Goal: Task Accomplishment & Management: Manage account settings

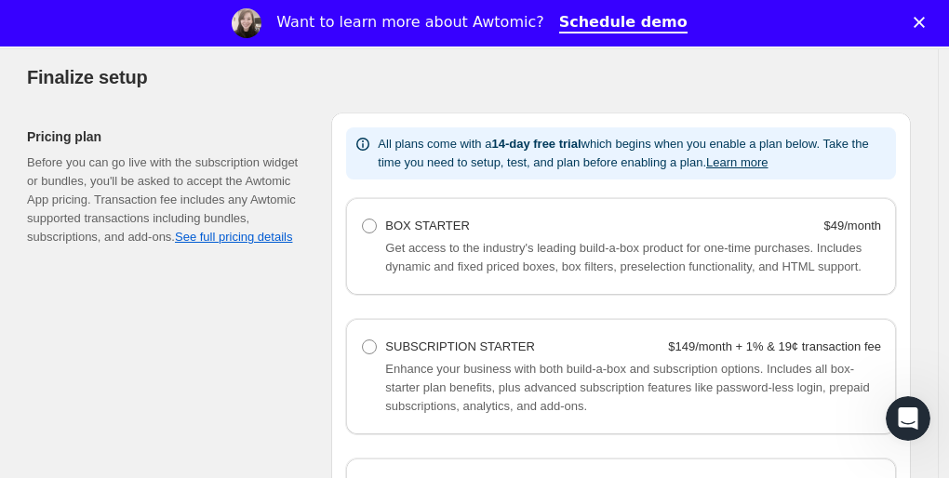
scroll to position [1177, 0]
click at [227, 231] on link "See full pricing details" at bounding box center [233, 238] width 117 height 14
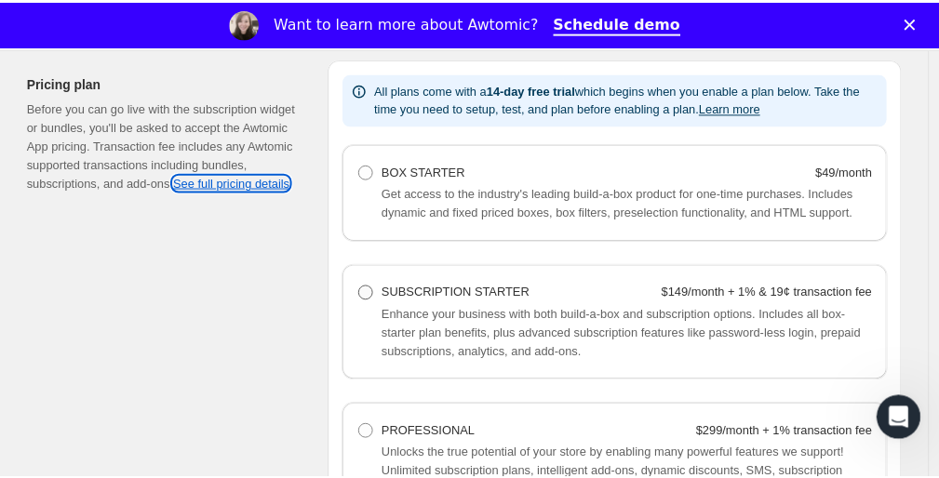
scroll to position [1233, 0]
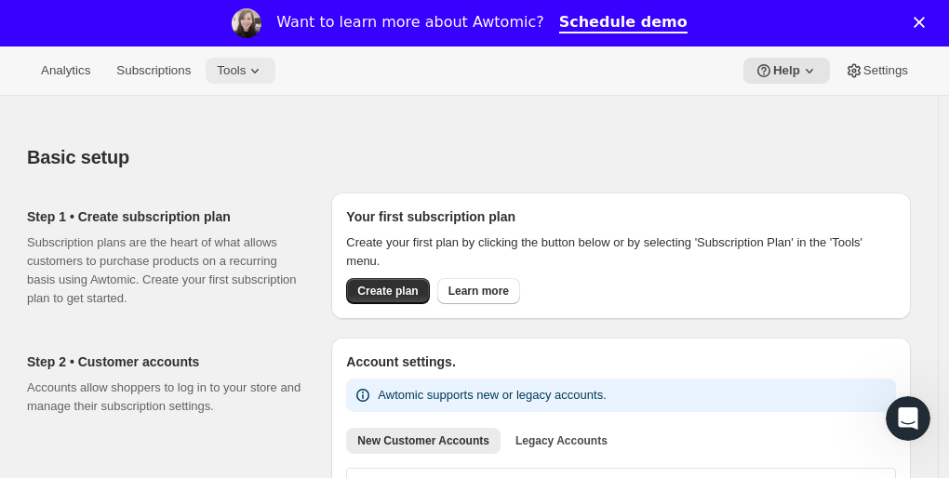
click at [239, 73] on span "Tools" at bounding box center [231, 70] width 29 height 15
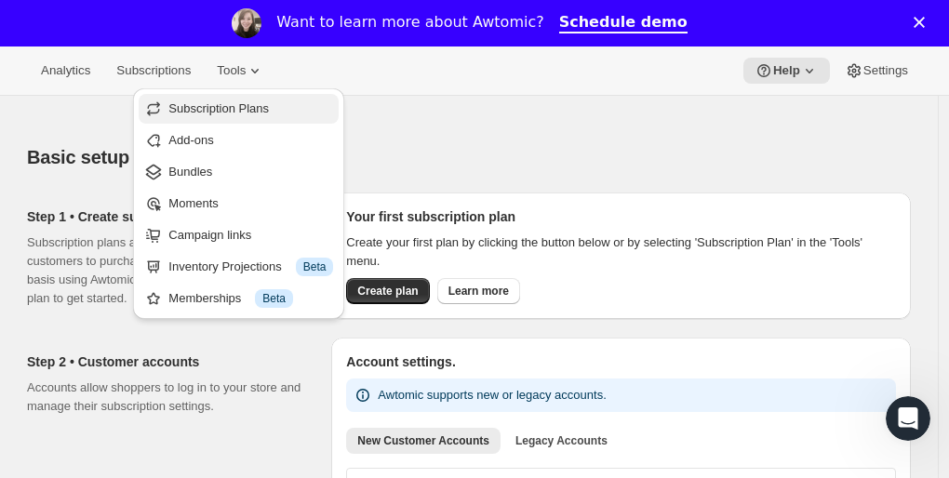
click at [225, 108] on span "Subscription Plans" at bounding box center [218, 108] width 101 height 14
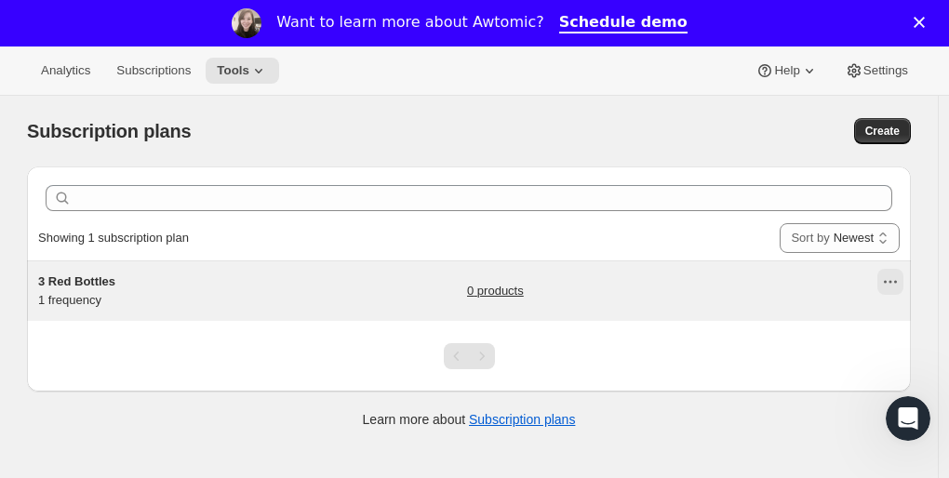
click at [893, 286] on icon "Actions for 3 Red Bottles" at bounding box center [890, 282] width 19 height 19
click at [66, 291] on div "3 Red Bottles 1 frequency" at bounding box center [154, 291] width 233 height 37
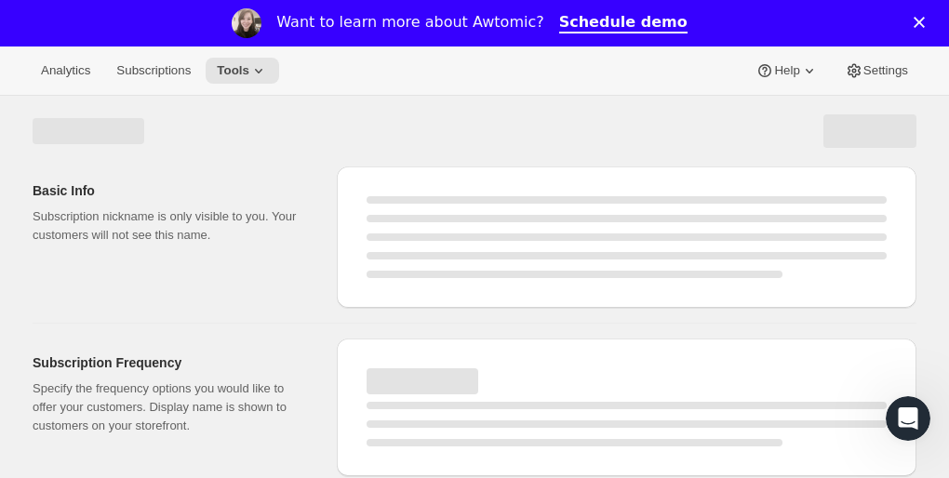
select select "WEEK"
select select "MONTH"
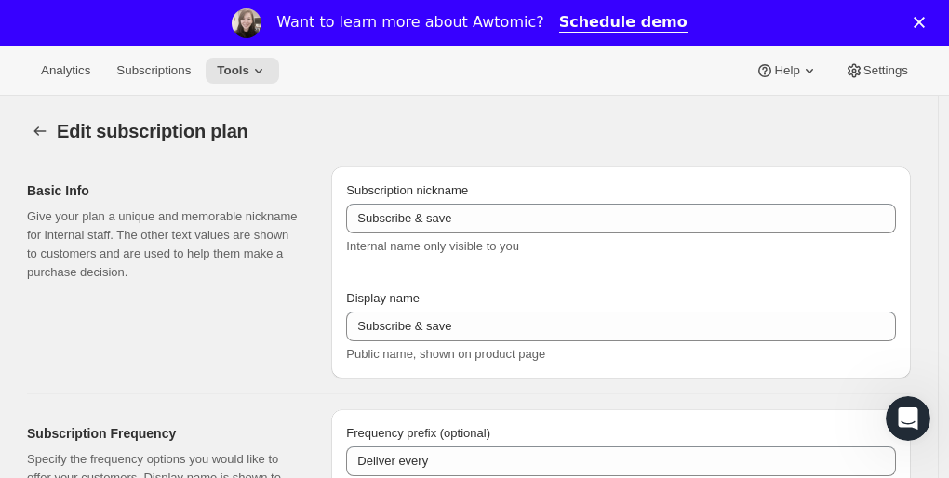
type input "3 Red Bottles"
type input "1"
select select "MONTH"
type input "1 month"
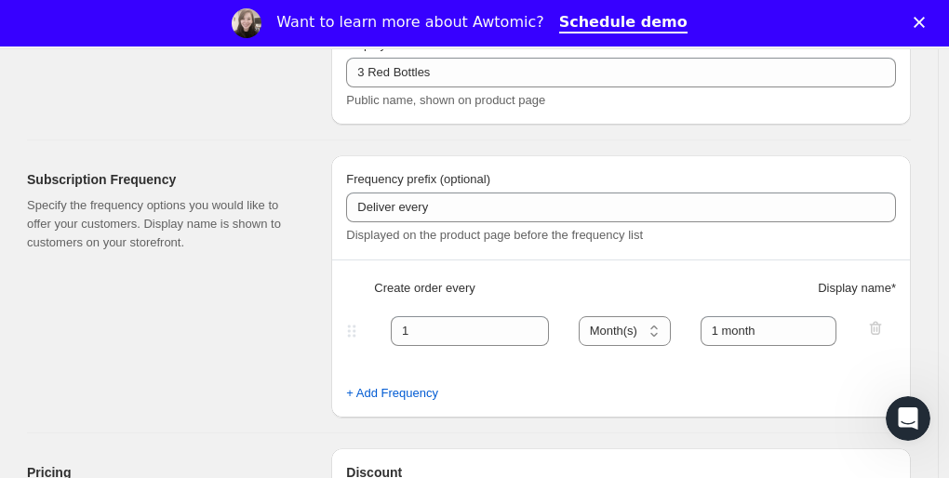
scroll to position [253, 0]
click at [469, 333] on input "1" at bounding box center [456, 332] width 130 height 30
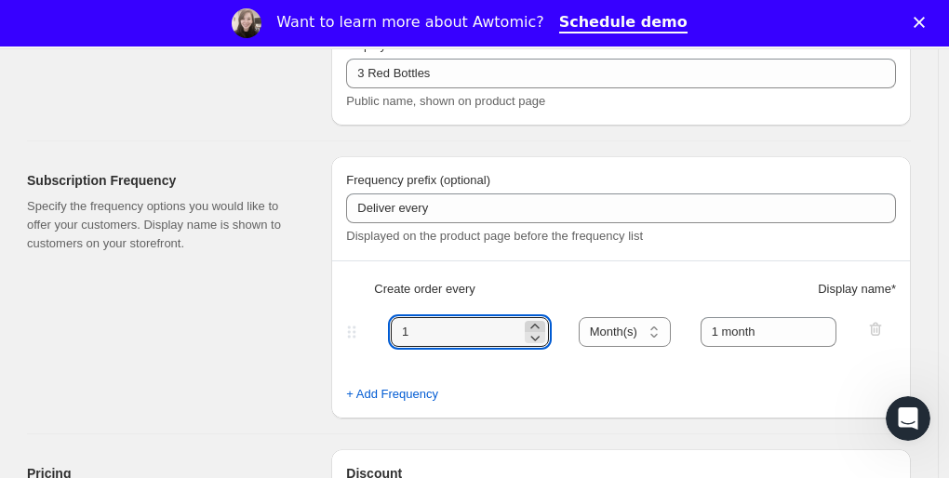
click at [539, 327] on icon at bounding box center [534, 326] width 8 height 5
click at [543, 343] on icon at bounding box center [535, 338] width 19 height 19
click at [541, 320] on icon at bounding box center [535, 326] width 19 height 19
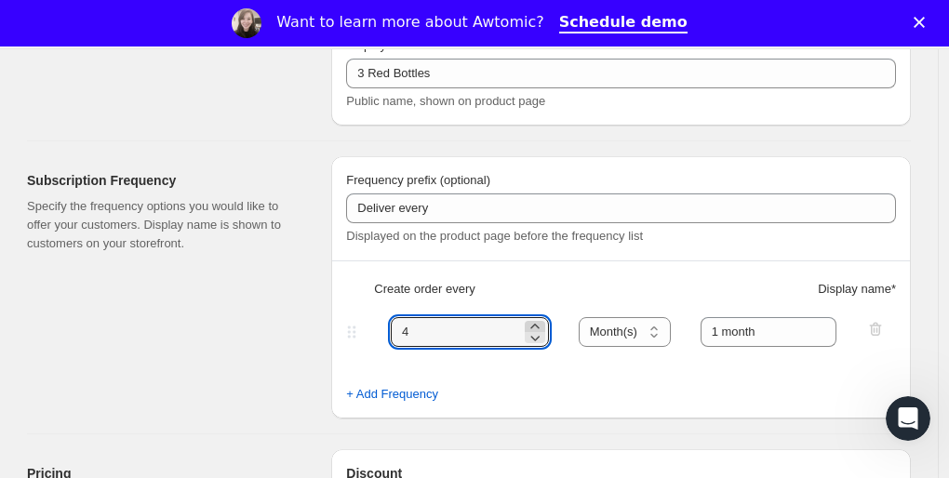
click at [541, 320] on icon at bounding box center [535, 326] width 19 height 19
click at [544, 340] on icon at bounding box center [535, 338] width 19 height 19
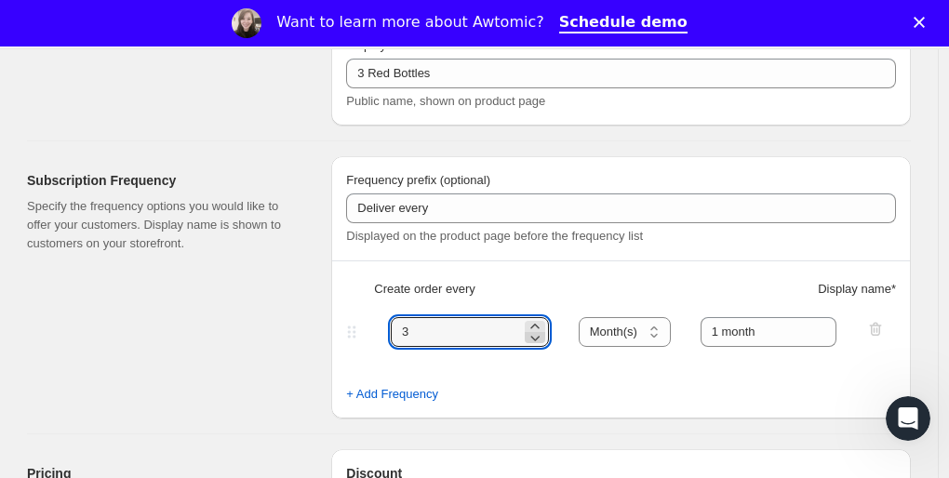
click at [544, 340] on icon at bounding box center [535, 338] width 19 height 19
type input "1"
click at [544, 340] on icon at bounding box center [535, 338] width 19 height 19
click at [779, 334] on input "1 month" at bounding box center [769, 332] width 137 height 30
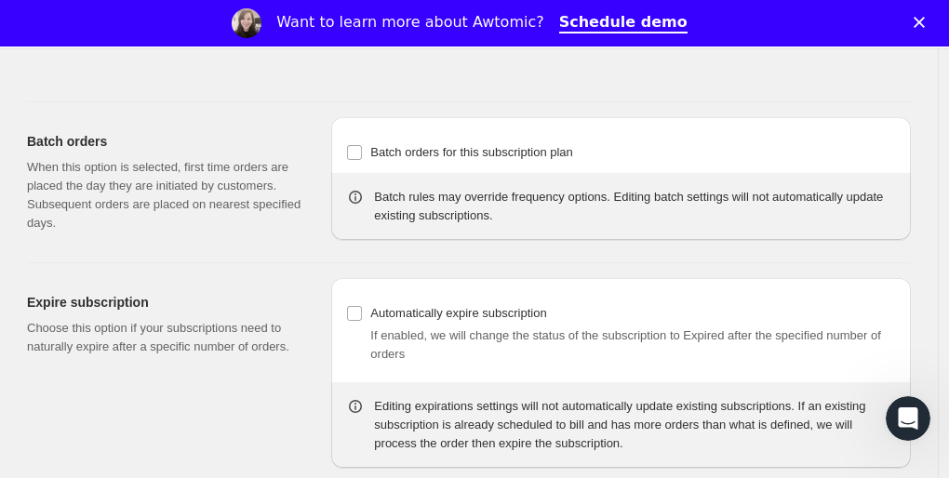
scroll to position [1483, 0]
click at [362, 151] on input "Batch orders for this subscription plan" at bounding box center [354, 151] width 15 height 15
checkbox input "true"
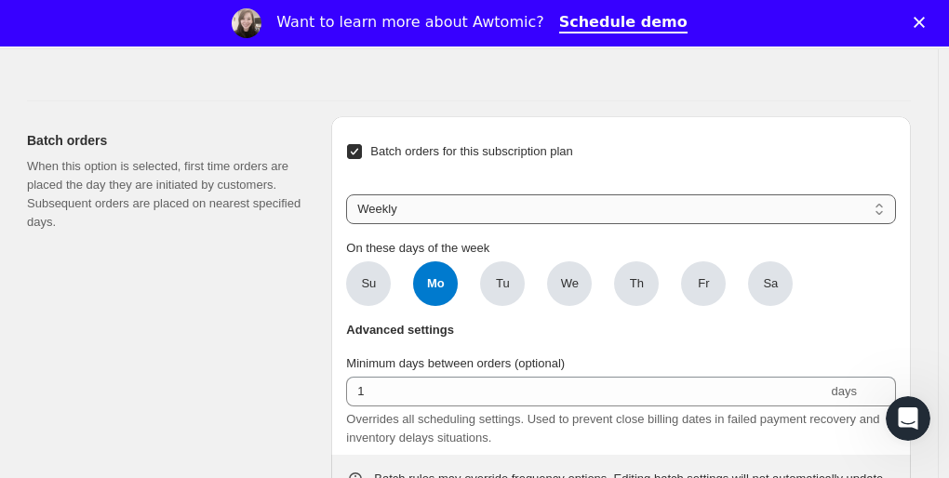
click at [533, 214] on select "Weekly Monthly Yearly" at bounding box center [621, 209] width 550 height 30
select select "MONTHDAY"
click at [351, 194] on select "Weekly Monthly Yearly" at bounding box center [621, 209] width 550 height 30
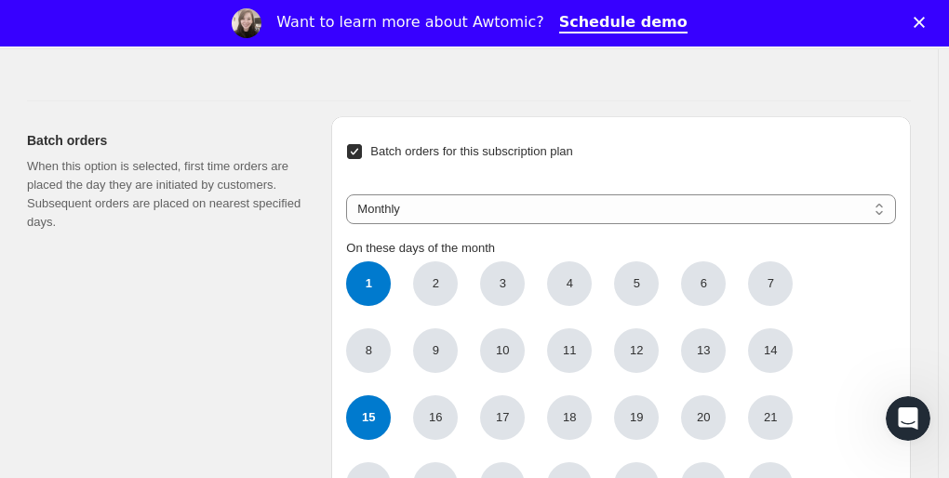
click at [367, 428] on span "15" at bounding box center [368, 418] width 45 height 45
click input "15" at bounding box center [0, 0] width 0 height 0
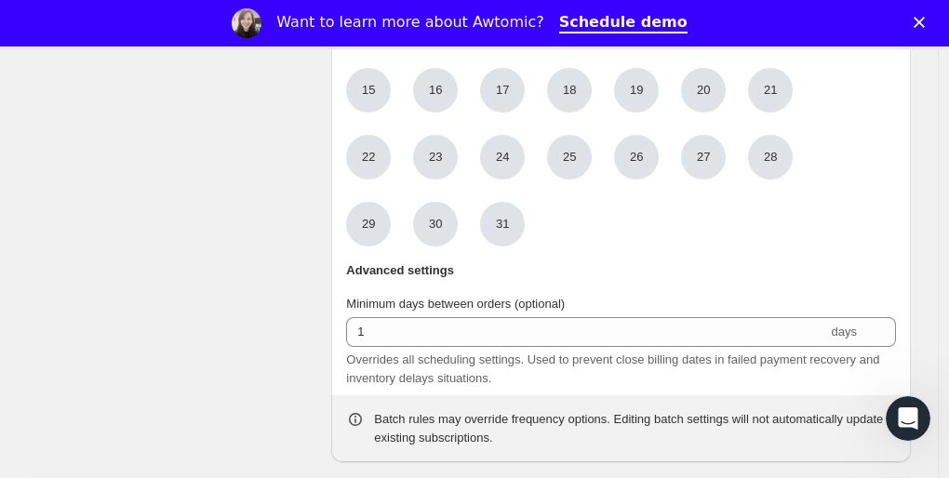
scroll to position [1812, 0]
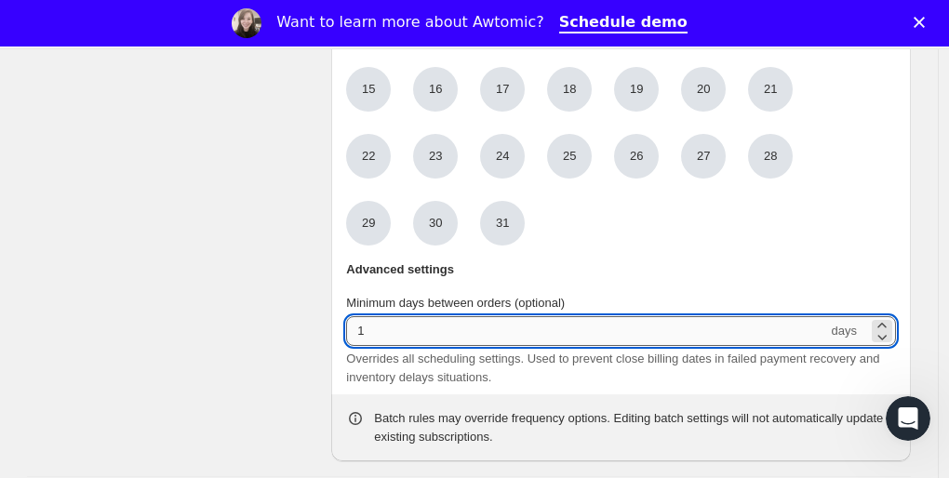
click at [394, 330] on input "1" at bounding box center [586, 331] width 481 height 30
type input "15"
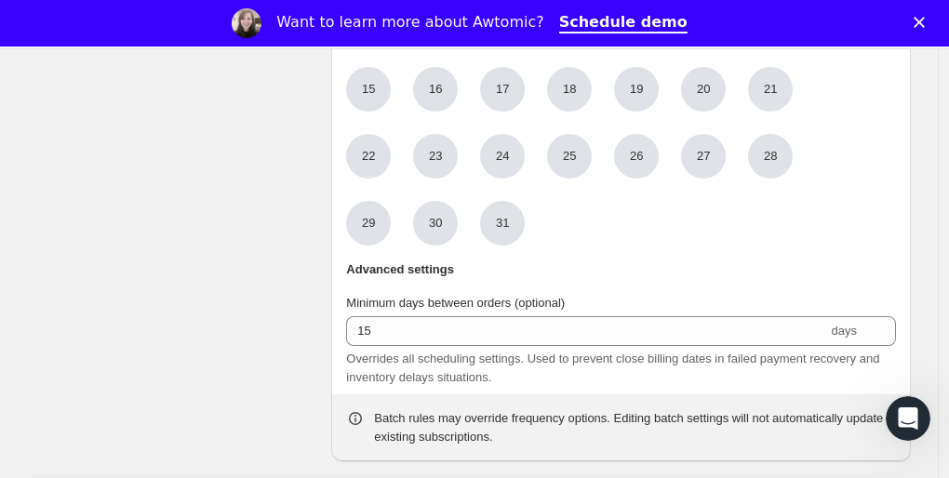
click at [574, 275] on header "Advanced settings" at bounding box center [621, 278] width 550 height 34
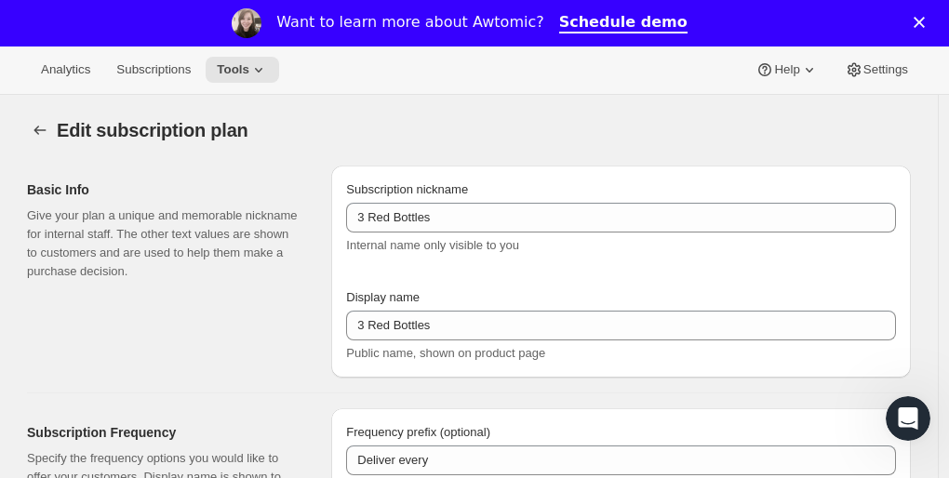
scroll to position [0, 0]
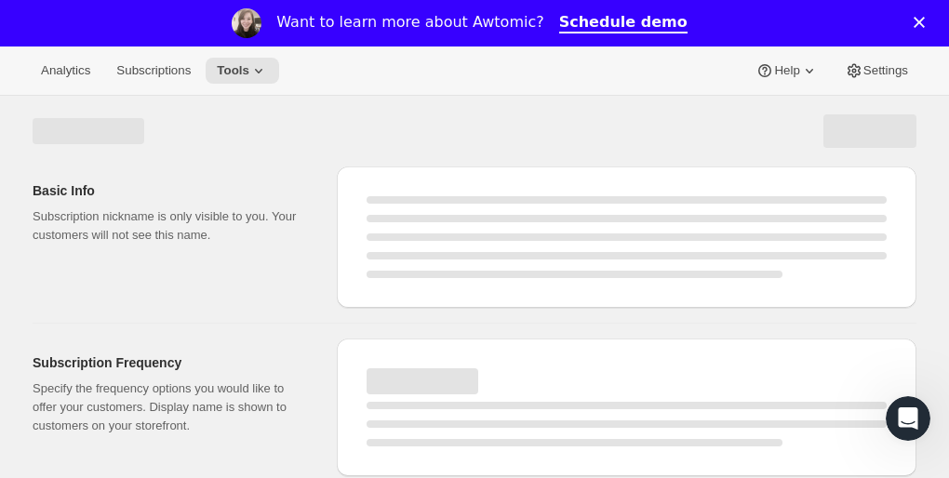
select select "MONTH"
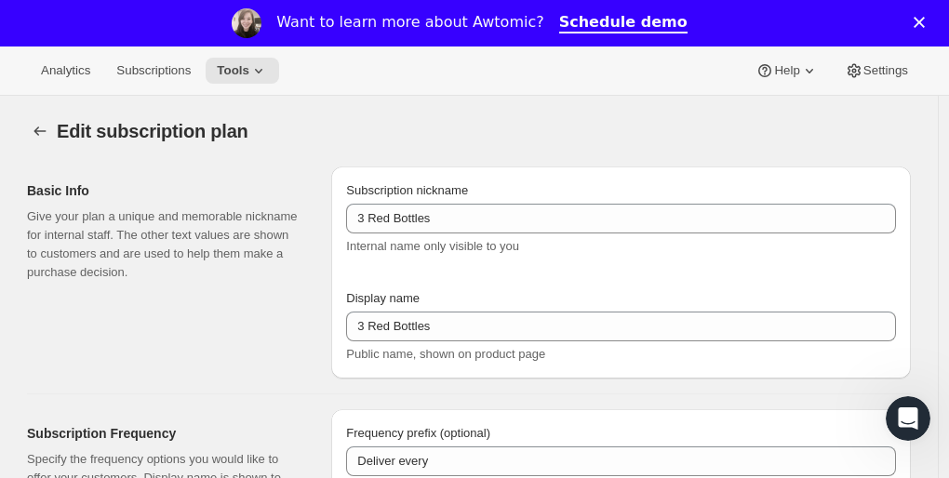
checkbox input "true"
select select "MONTHDAY"
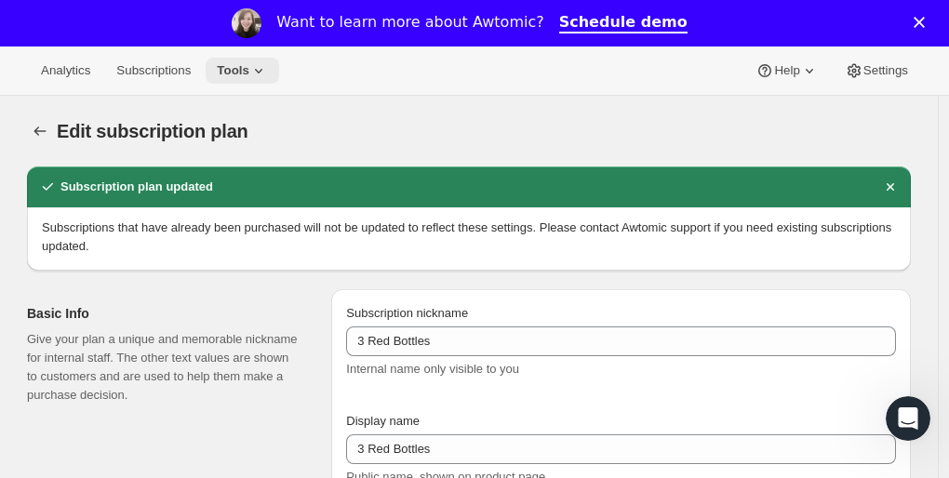
click at [249, 65] on icon at bounding box center [258, 70] width 19 height 19
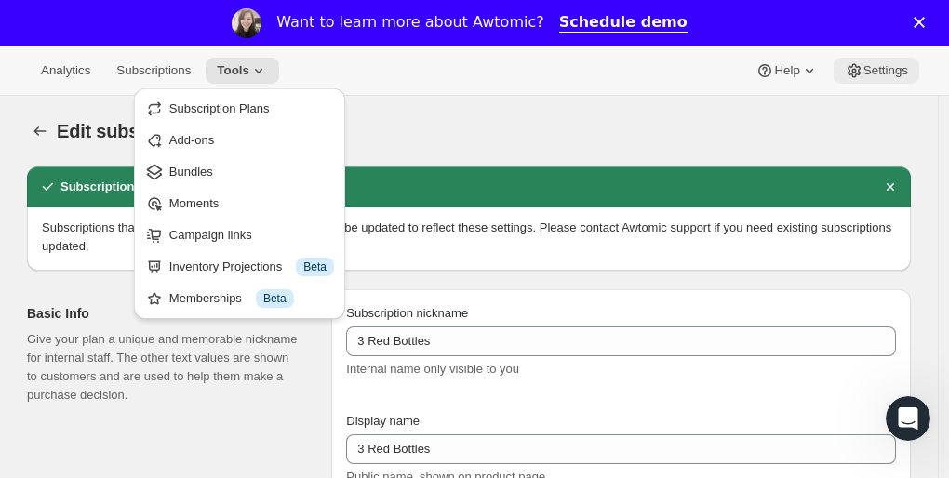
click at [875, 69] on span "Settings" at bounding box center [886, 70] width 45 height 15
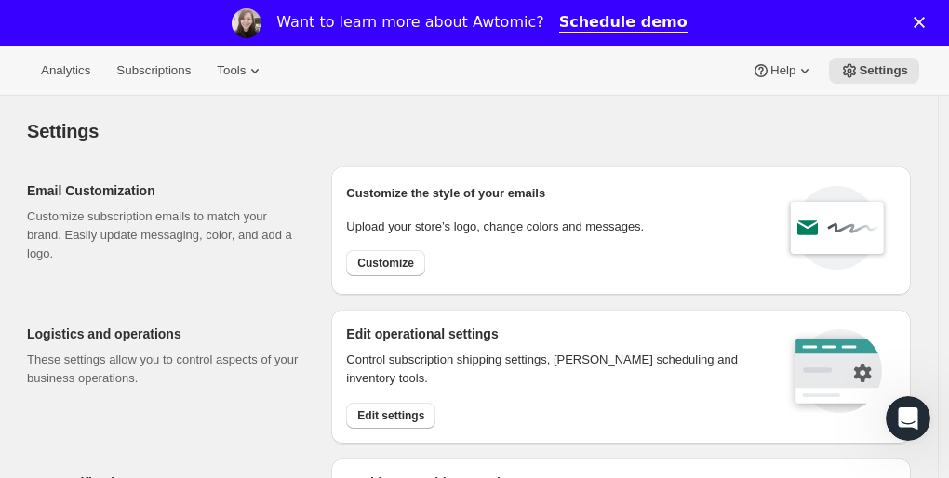
click at [925, 20] on icon "Close" at bounding box center [919, 22] width 11 height 11
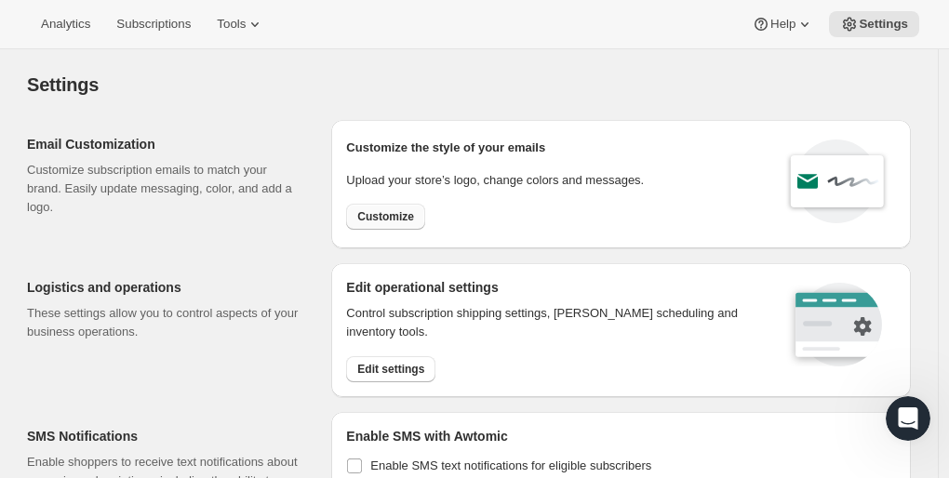
click at [391, 221] on span "Customize" at bounding box center [385, 216] width 57 height 15
select select "subscriptionMessage"
select select "5"
select select "15"
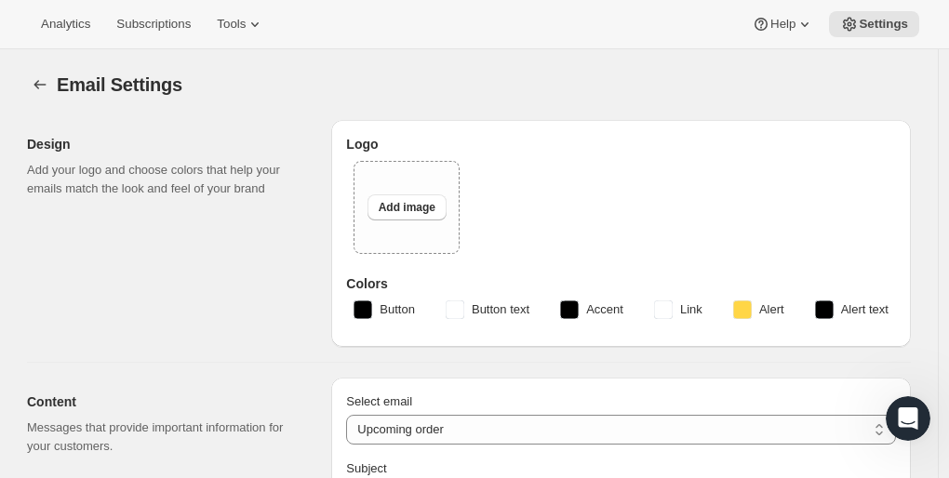
type input "AOC Selections"
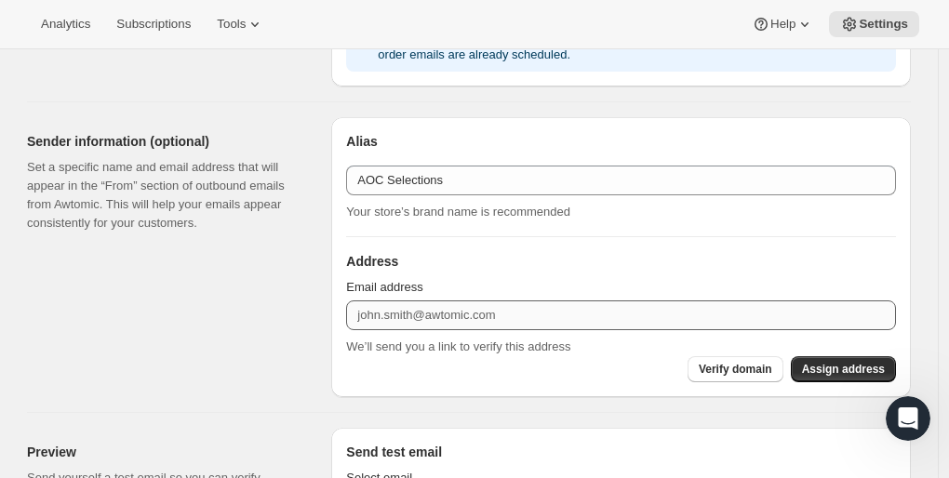
scroll to position [1072, 0]
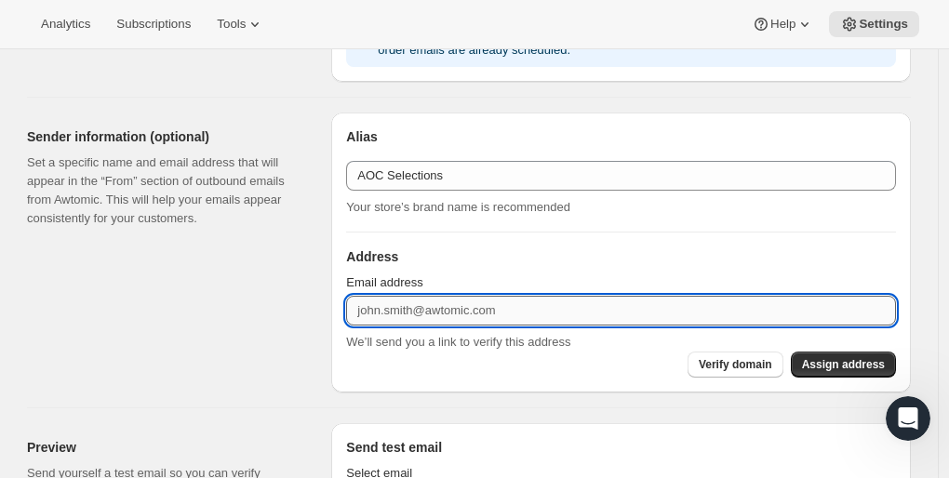
click at [535, 306] on input "Email address" at bounding box center [621, 311] width 550 height 30
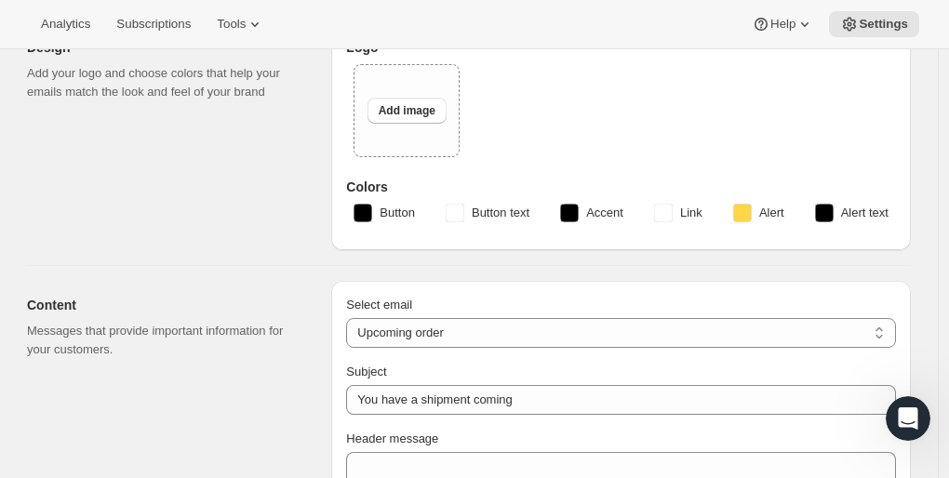
scroll to position [0, 0]
